Goal: Find specific page/section: Find specific page/section

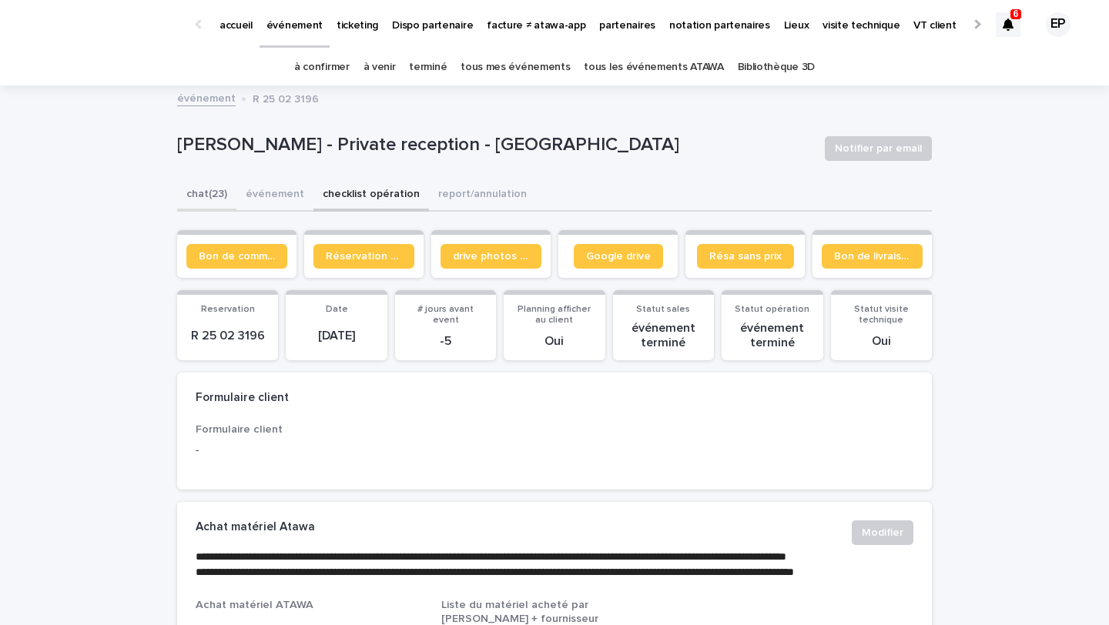
click at [221, 192] on button "chat (23)" at bounding box center [206, 195] width 59 height 32
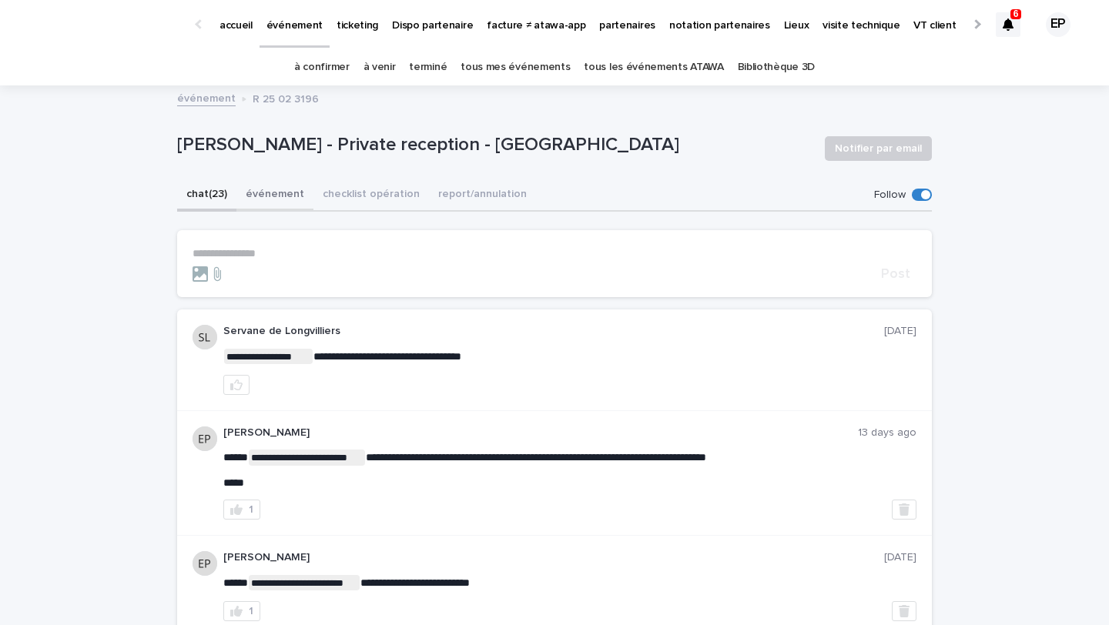
click at [283, 190] on button "événement" at bounding box center [274, 195] width 77 height 32
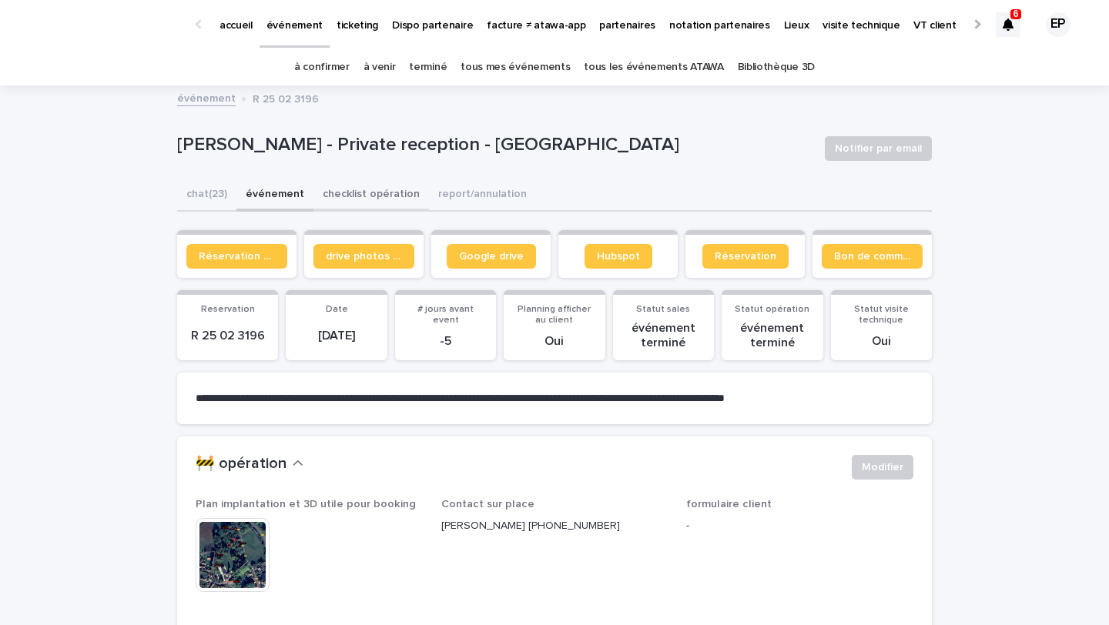
click at [356, 204] on button "checklist opération" at bounding box center [370, 195] width 115 height 32
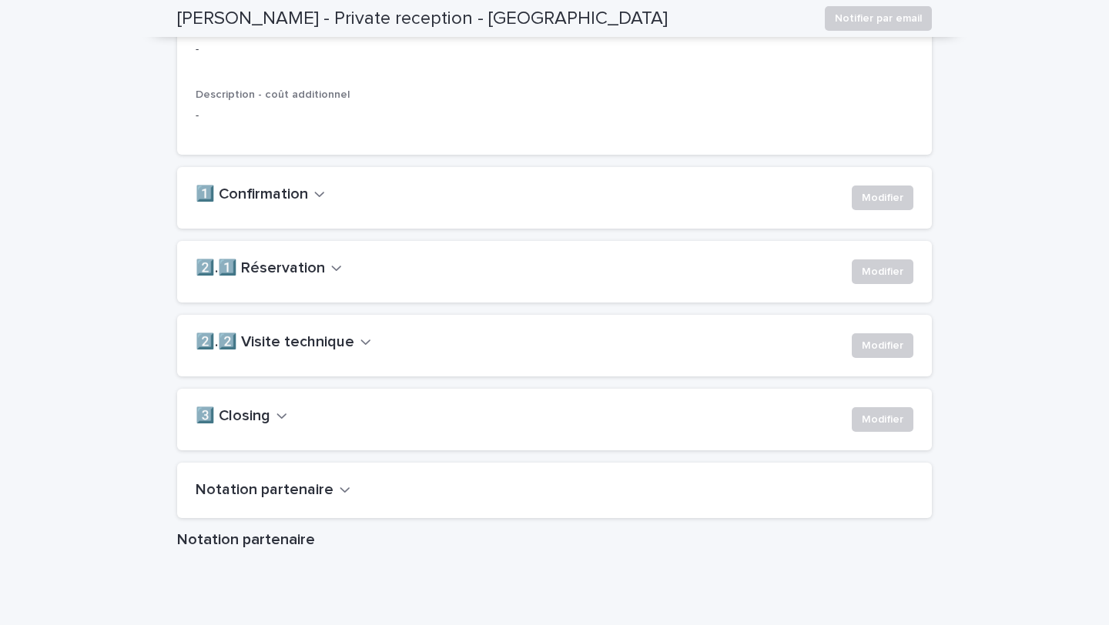
scroll to position [1015, 0]
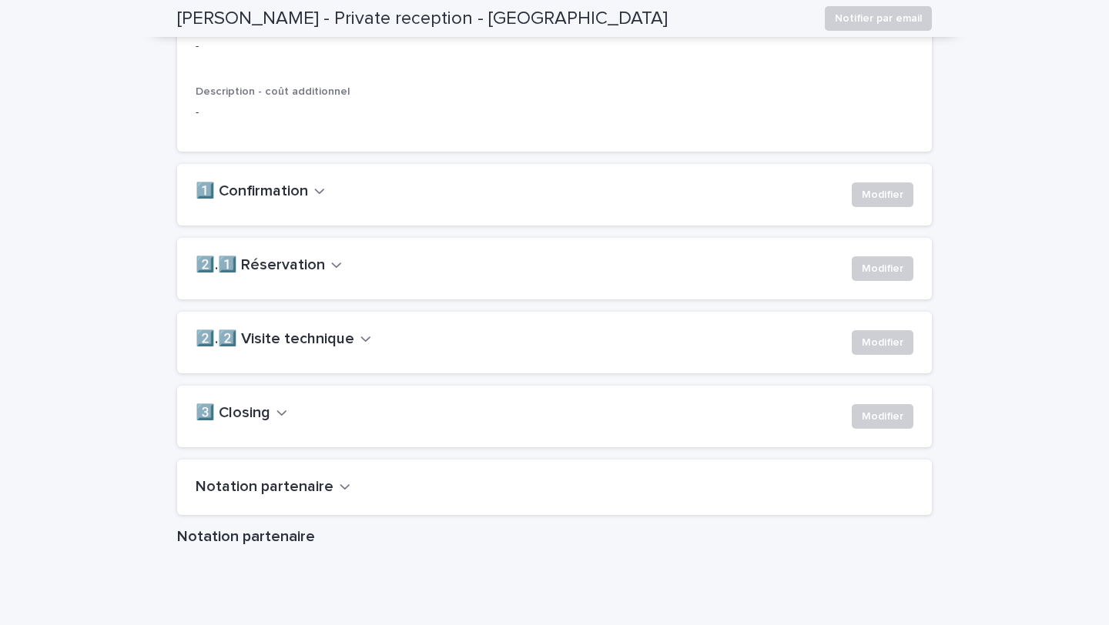
click at [299, 515] on div "Notation partenaire" at bounding box center [554, 487] width 754 height 55
click at [309, 497] on h2 "Notation partenaire" at bounding box center [265, 487] width 138 height 18
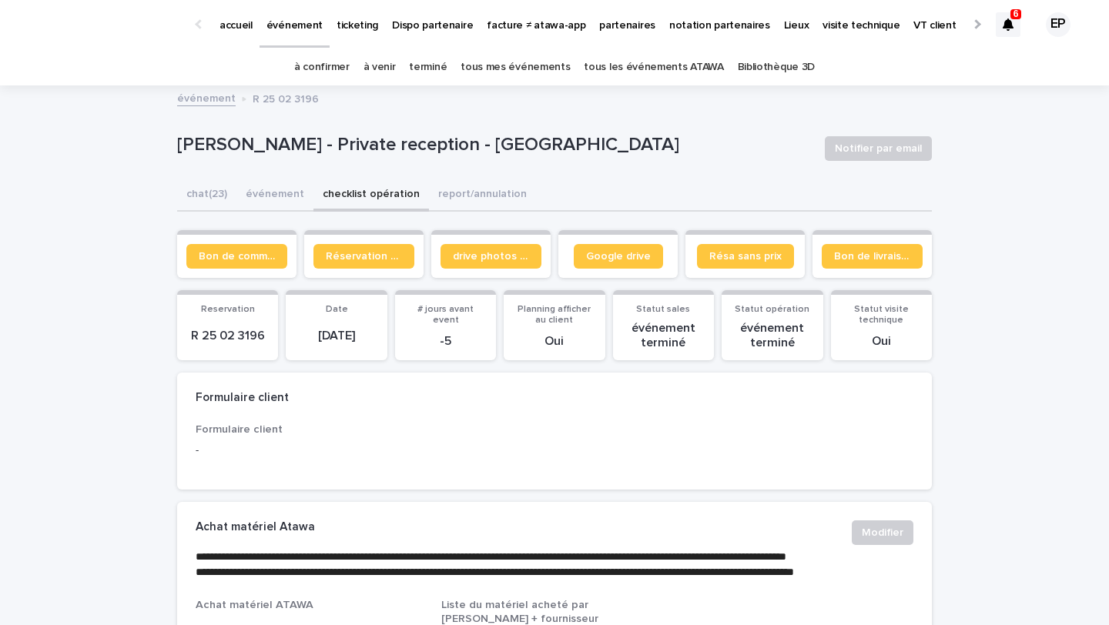
scroll to position [5, 0]
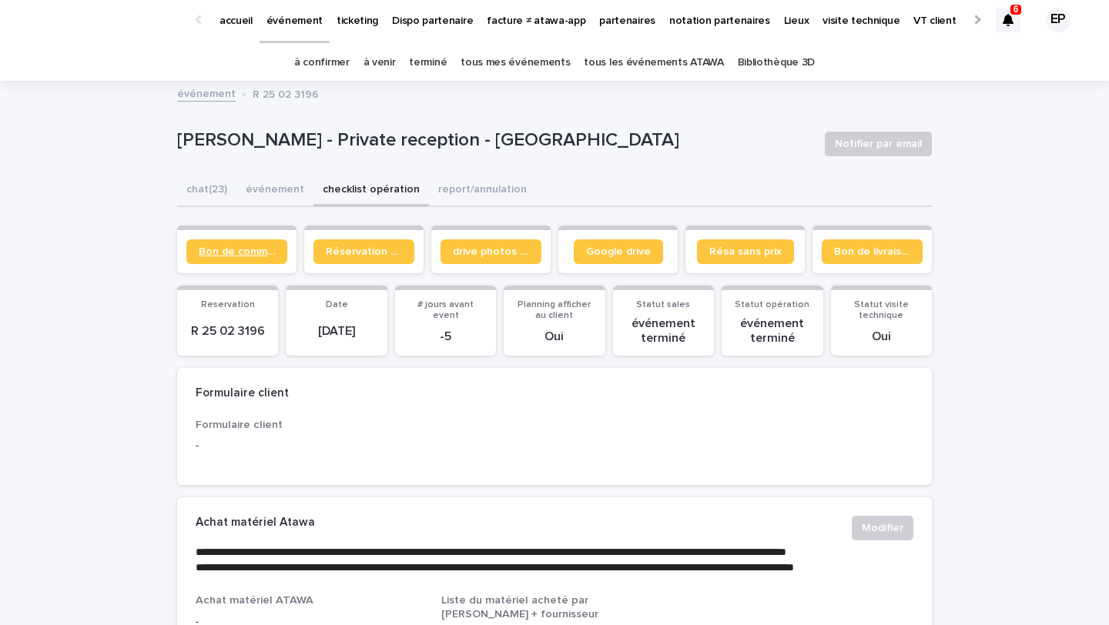
click at [253, 244] on link "Bon de commande" at bounding box center [236, 251] width 101 height 25
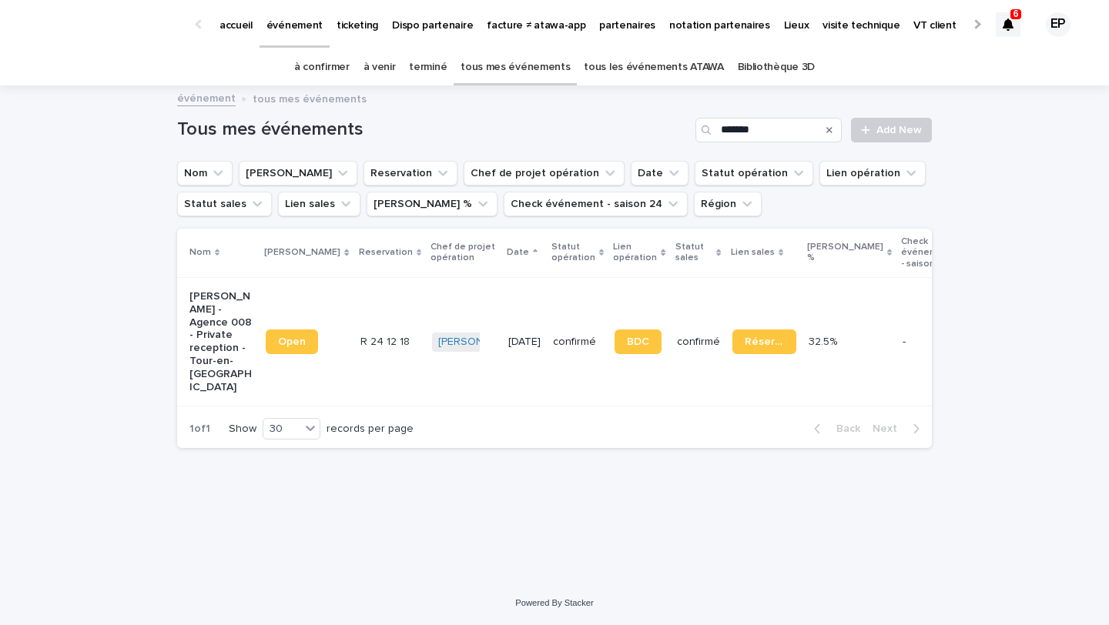
click at [329, 66] on link "à confirmer" at bounding box center [321, 67] width 55 height 36
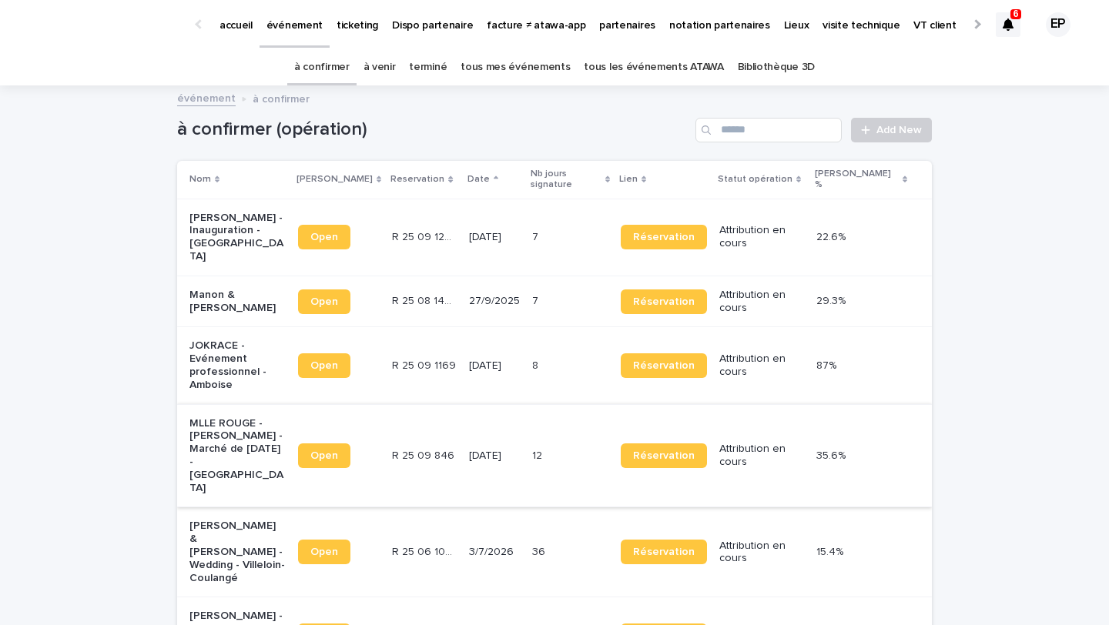
click at [350, 443] on link "Open" at bounding box center [324, 455] width 52 height 25
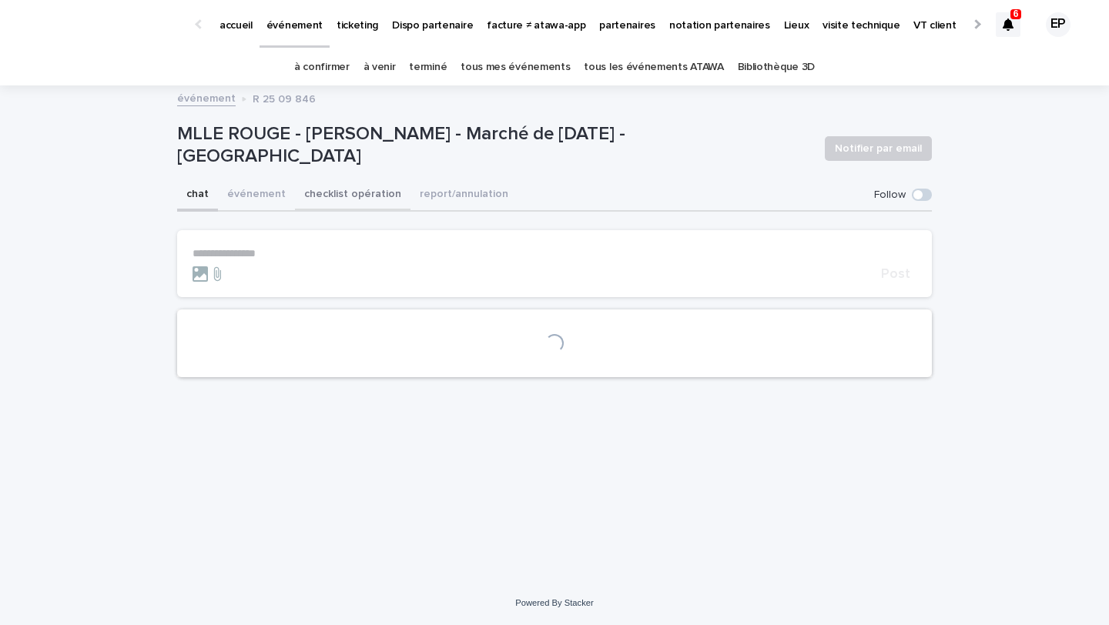
click at [350, 187] on button "checklist opération" at bounding box center [352, 195] width 115 height 32
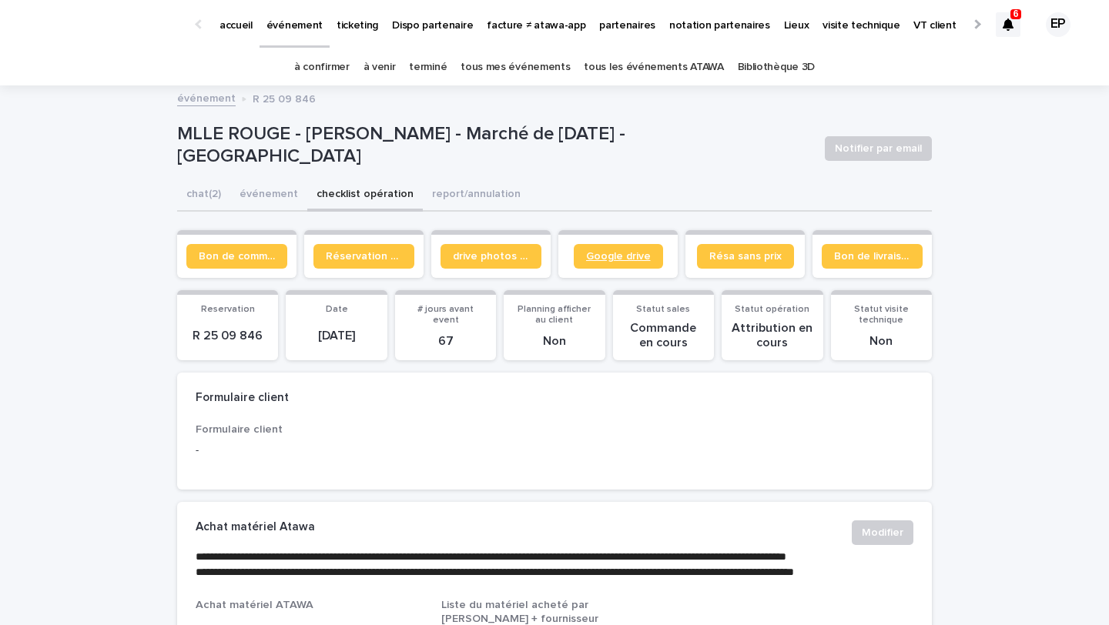
click at [641, 259] on span "Google drive" at bounding box center [618, 256] width 65 height 11
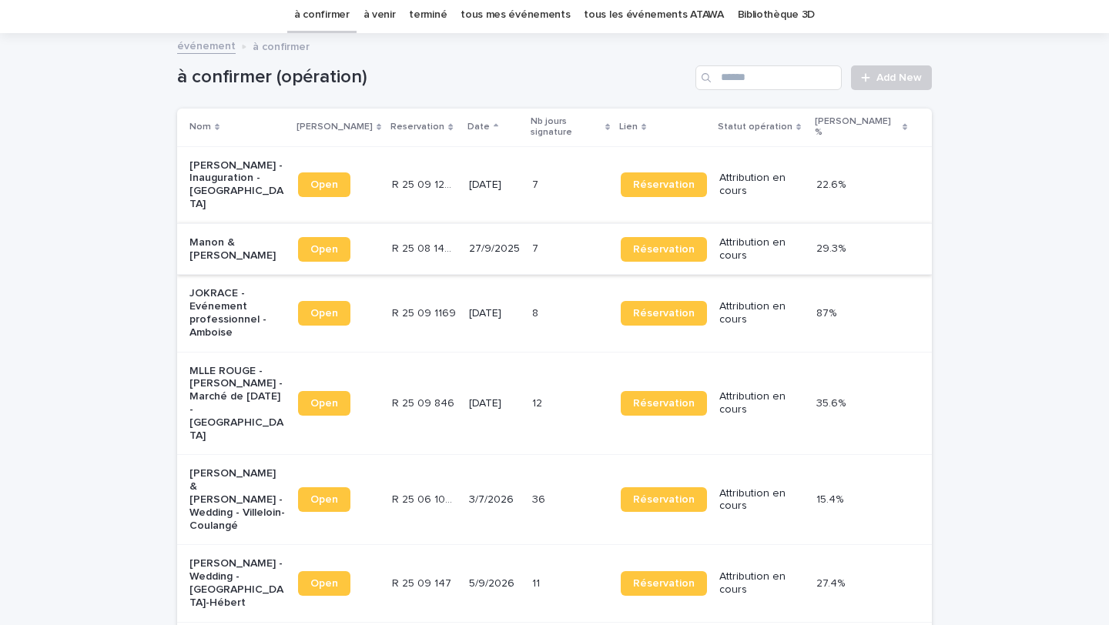
scroll to position [61, 0]
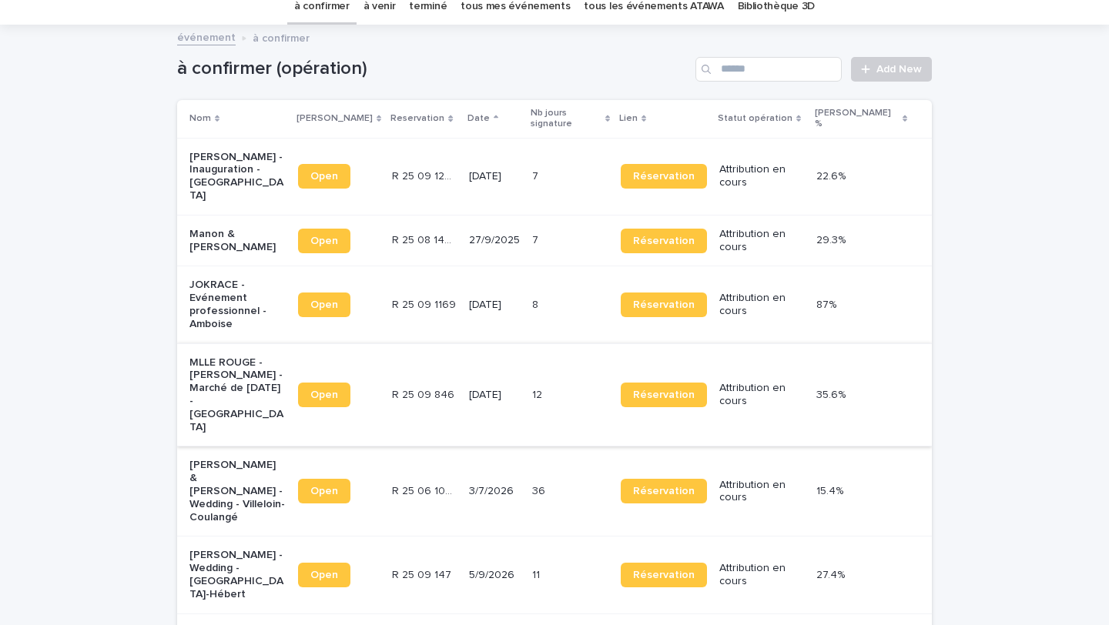
click at [338, 390] on span "Open" at bounding box center [324, 395] width 28 height 11
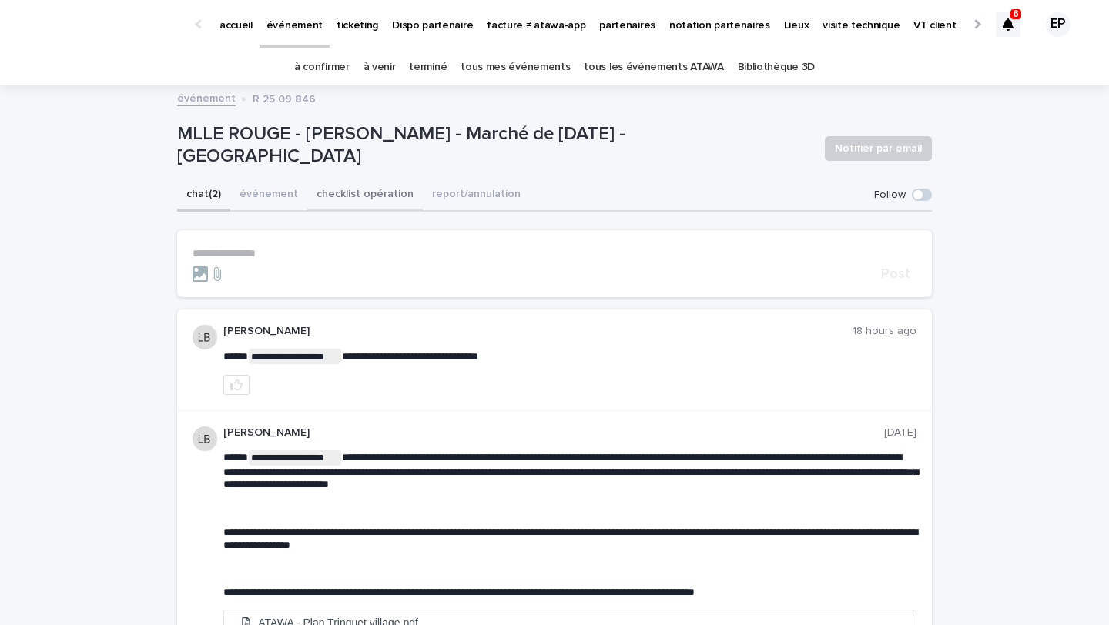
click at [346, 203] on button "checklist opération" at bounding box center [364, 195] width 115 height 32
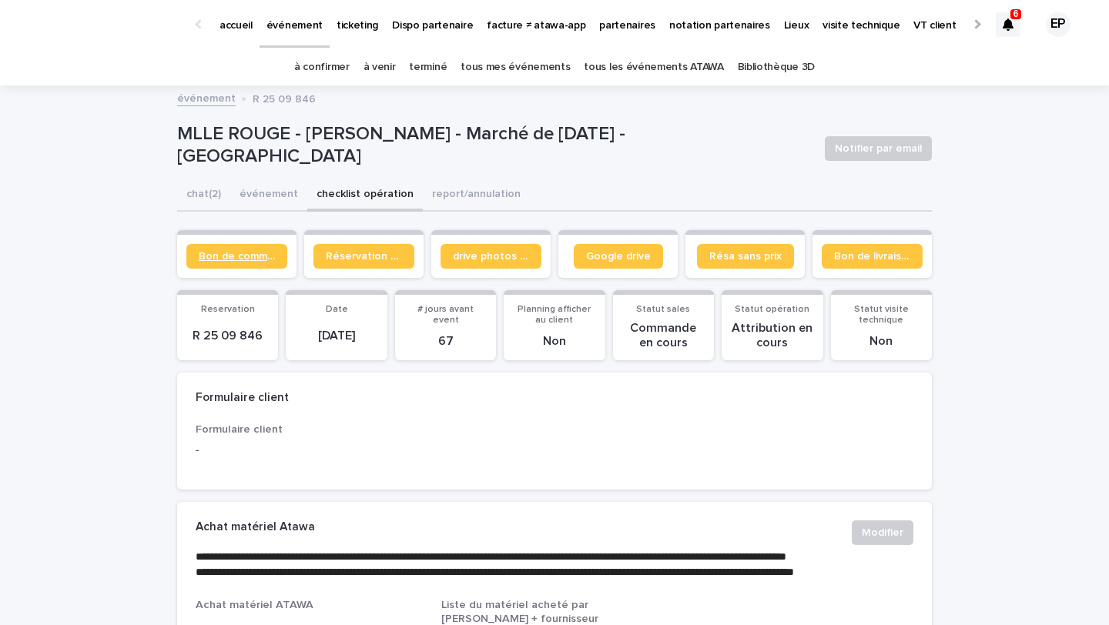
click at [243, 253] on span "Bon de commande" at bounding box center [237, 256] width 76 height 11
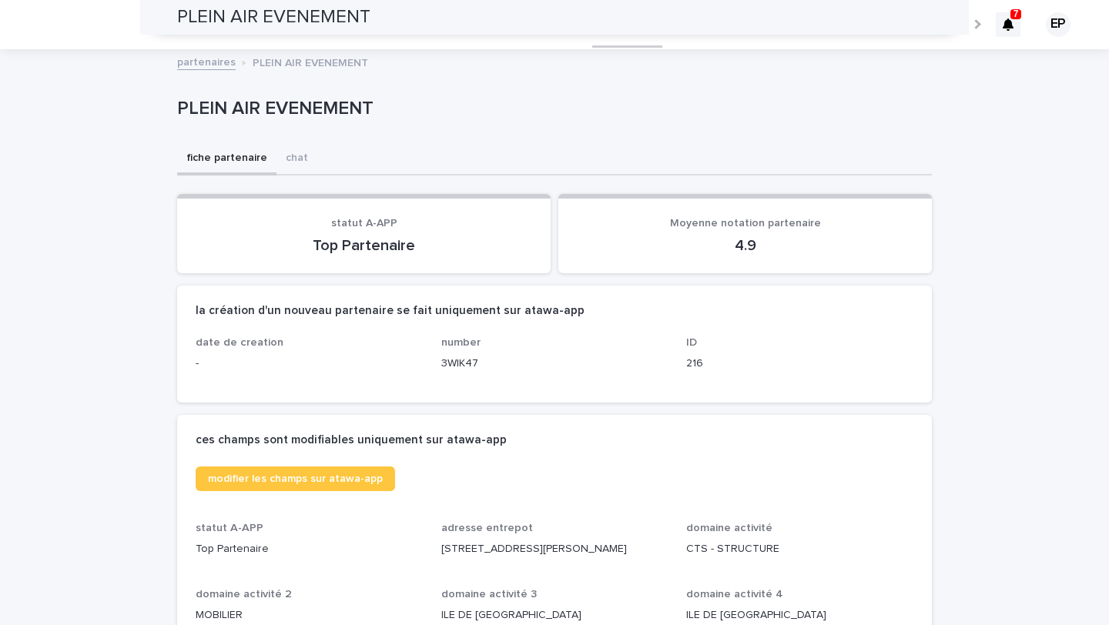
scroll to position [416, 0]
